Goal: Information Seeking & Learning: Learn about a topic

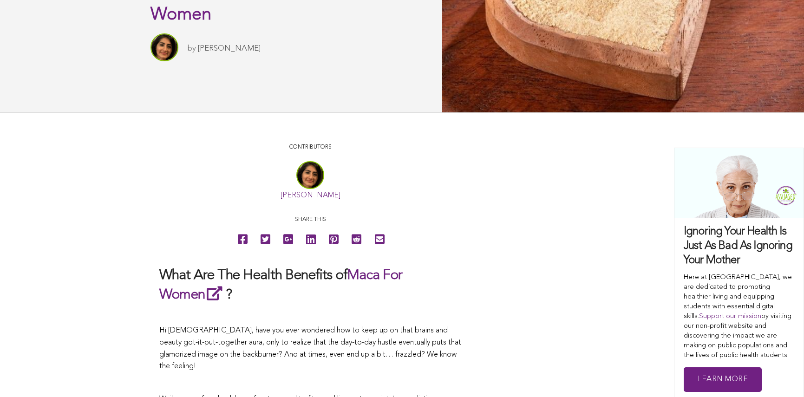
scroll to position [151, 0]
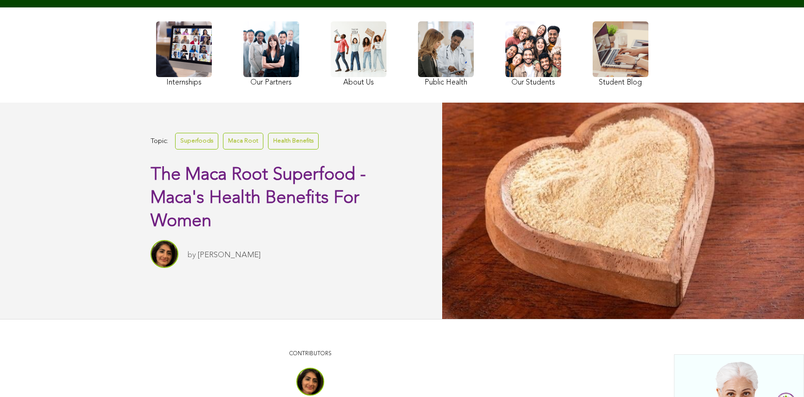
click at [268, 149] on link "Health Benefits" at bounding box center [293, 141] width 51 height 16
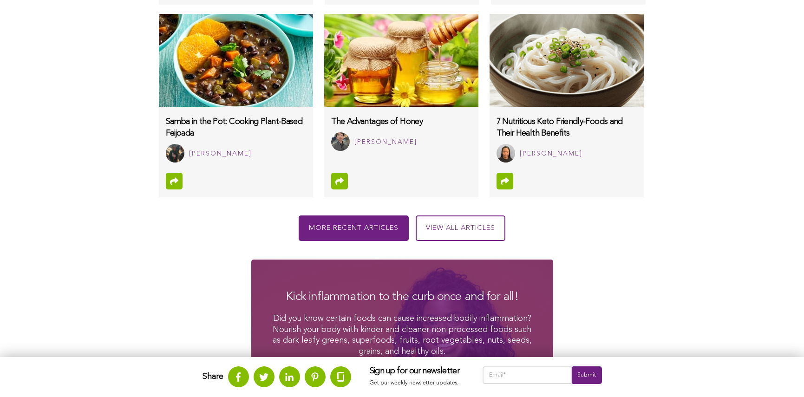
scroll to position [775, 0]
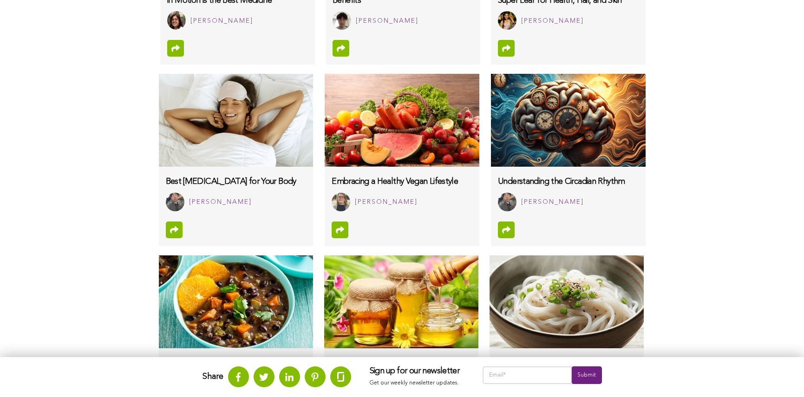
click at [491, 85] on img at bounding box center [568, 120] width 154 height 93
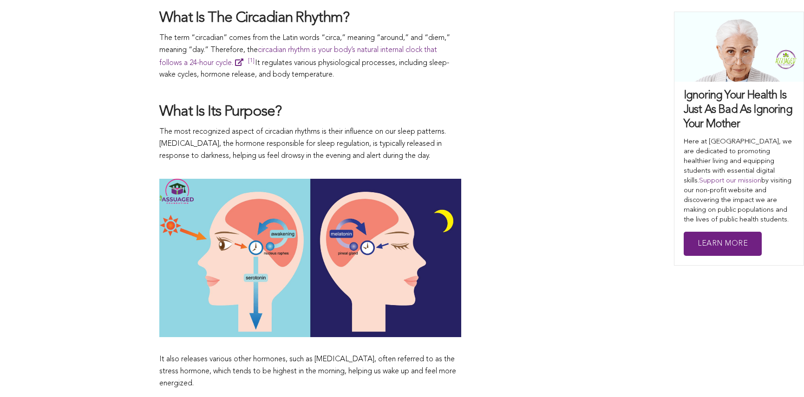
scroll to position [645, 0]
